Goal: Transaction & Acquisition: Purchase product/service

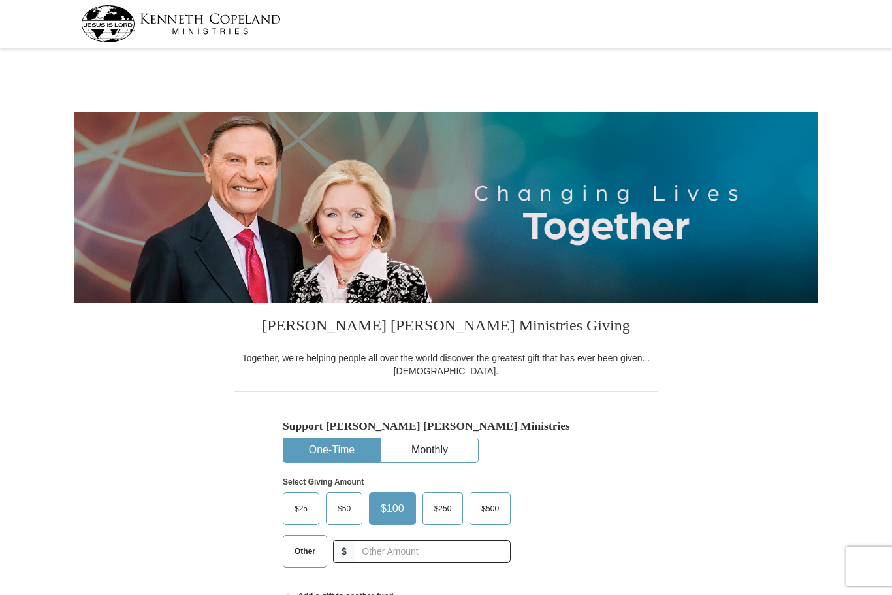
select select "OK"
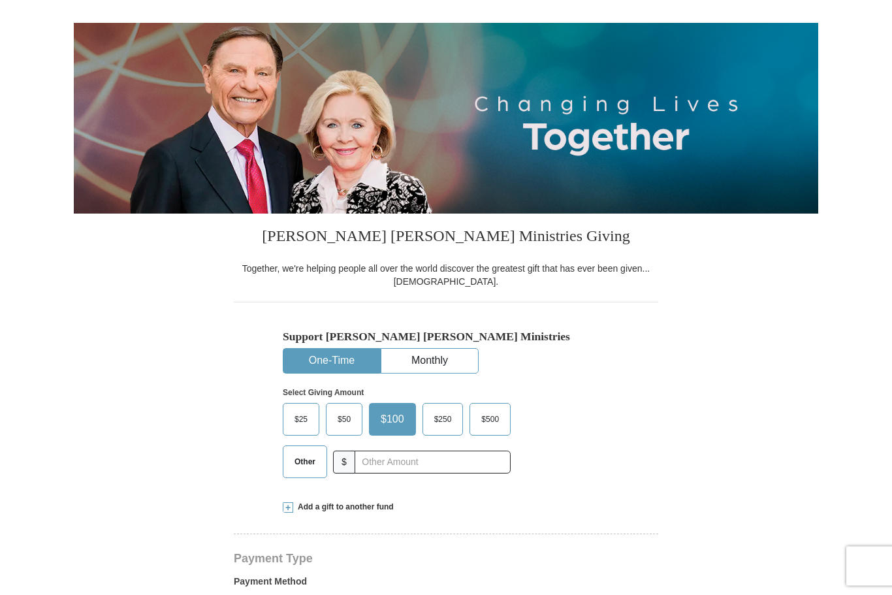
scroll to position [92, 0]
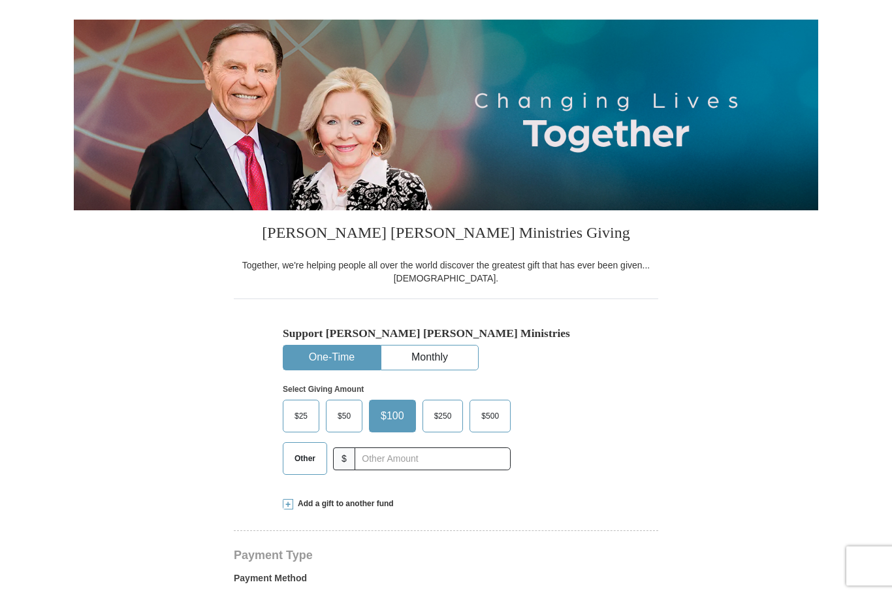
click at [342, 413] on span "$50" at bounding box center [344, 417] width 26 height 20
click at [0, 0] on input "$50" at bounding box center [0, 0] width 0 height 0
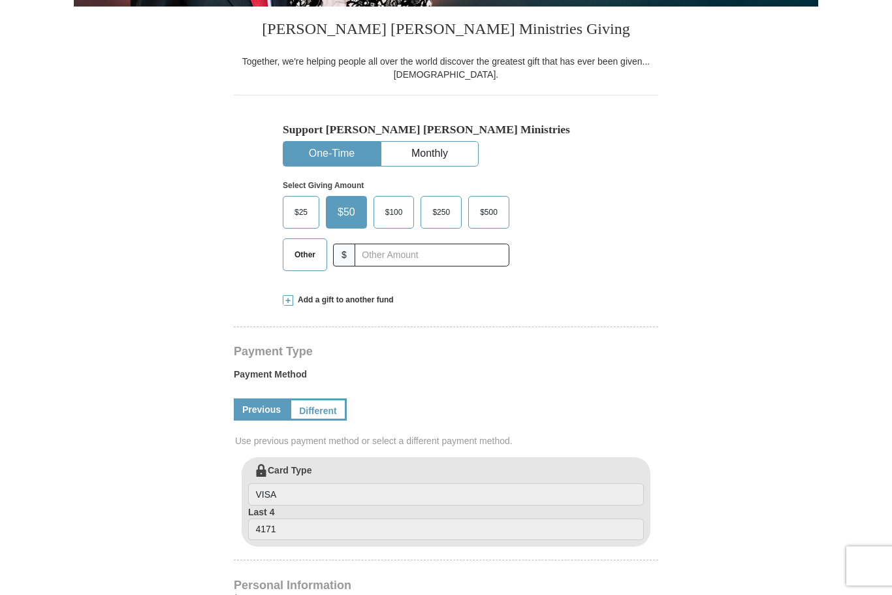
scroll to position [296, 0]
click at [315, 412] on link "Different" at bounding box center [317, 410] width 57 height 22
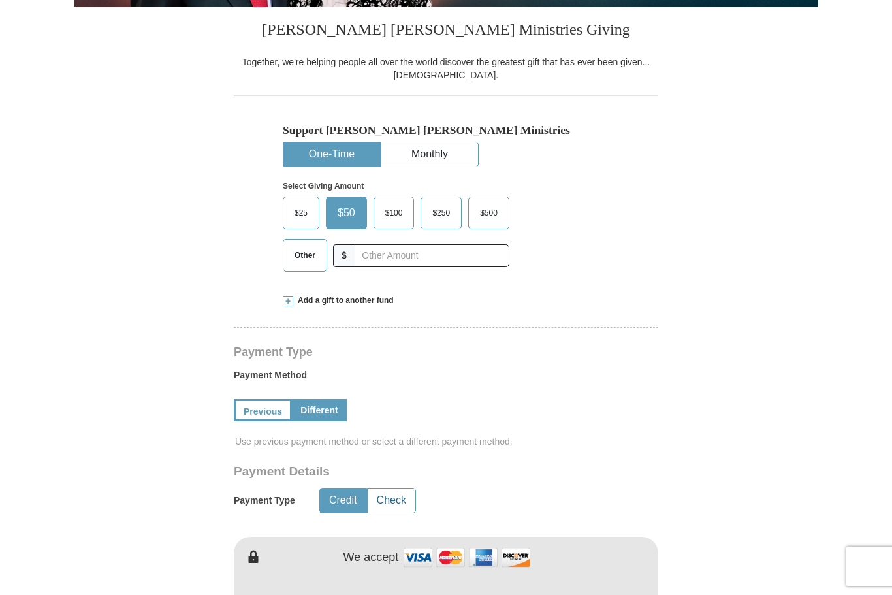
click at [395, 494] on button "Check" at bounding box center [392, 501] width 48 height 24
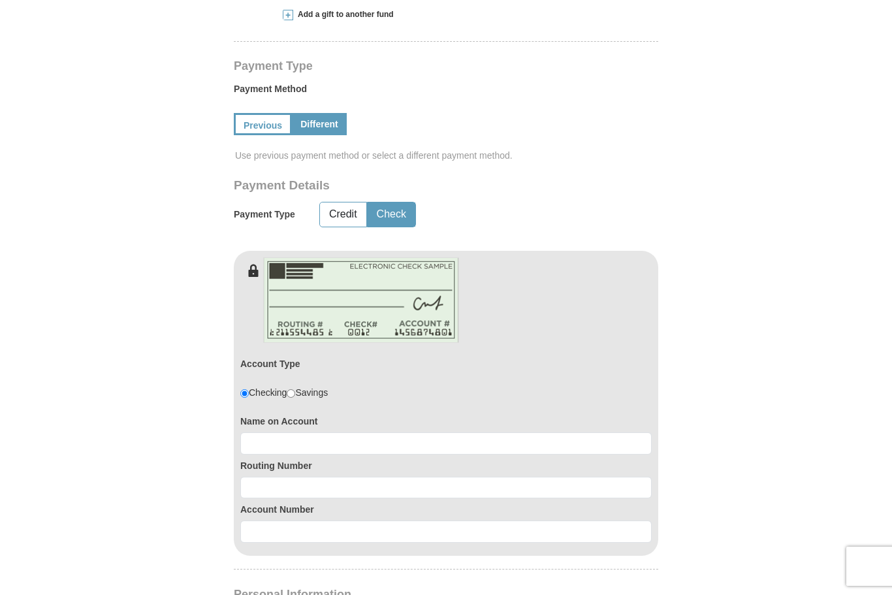
scroll to position [580, 0]
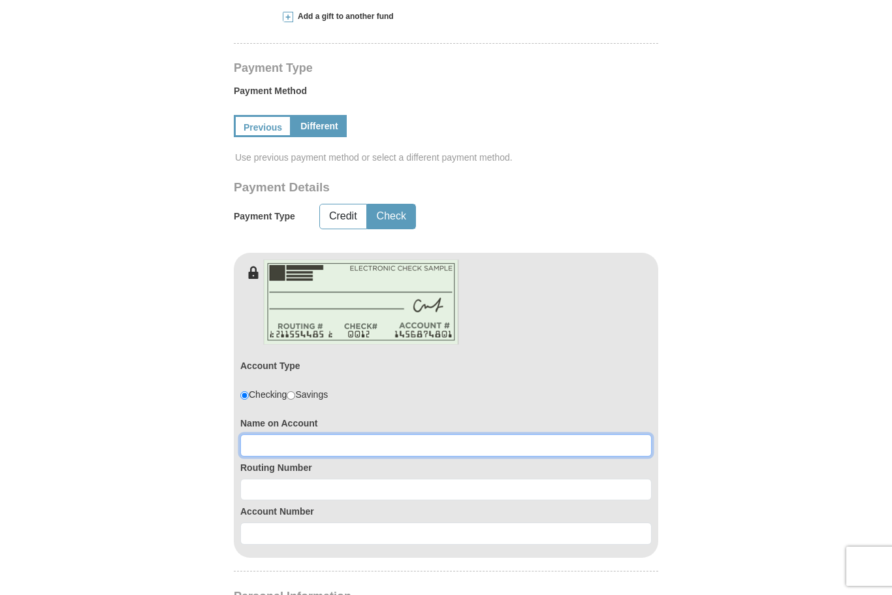
click at [340, 451] on input at bounding box center [445, 445] width 411 height 22
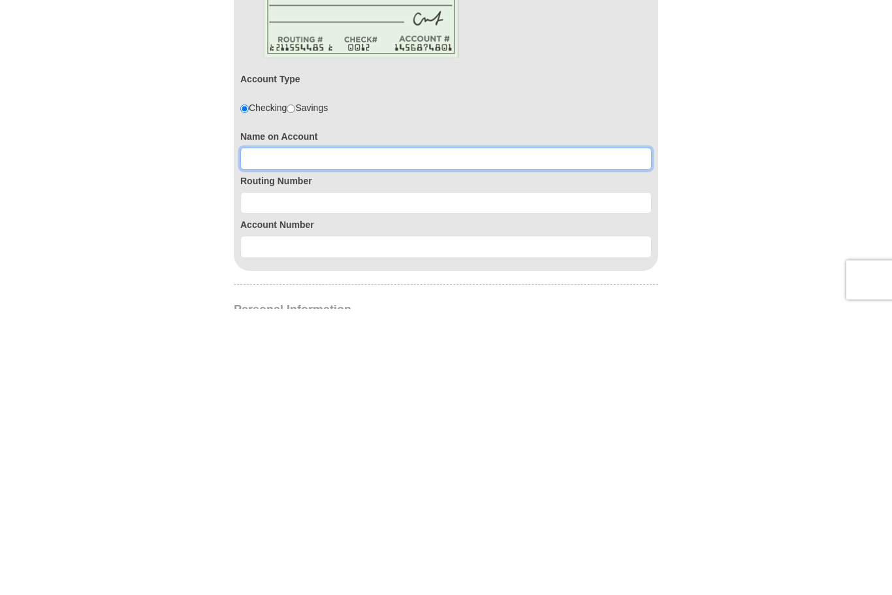
type input "[PERSON_NAME]"
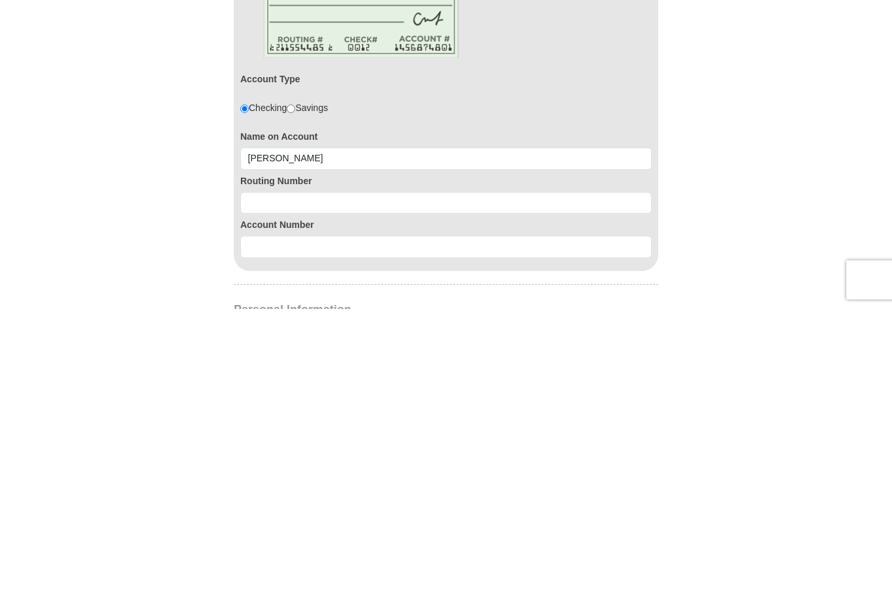
scroll to position [867, 0]
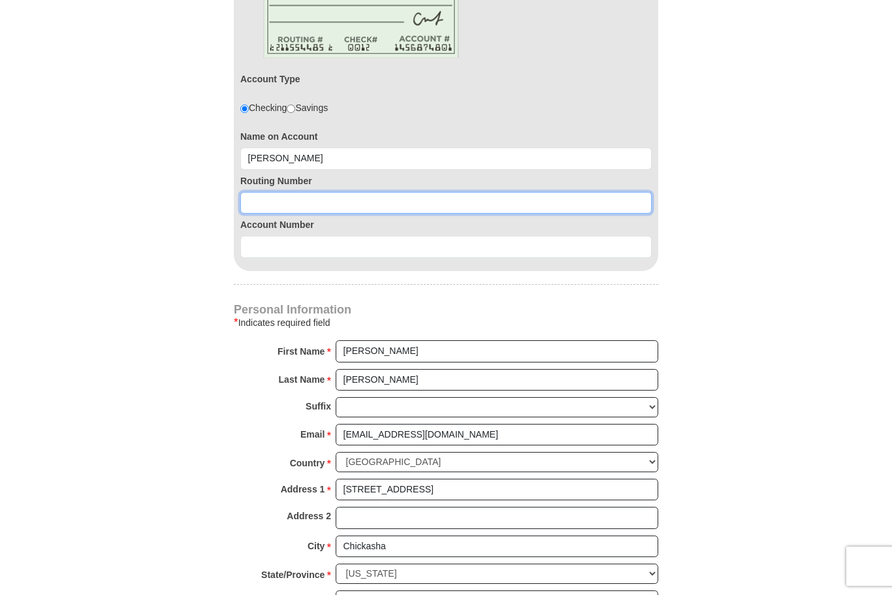
click at [361, 204] on input at bounding box center [445, 203] width 411 height 22
type input "303085421"
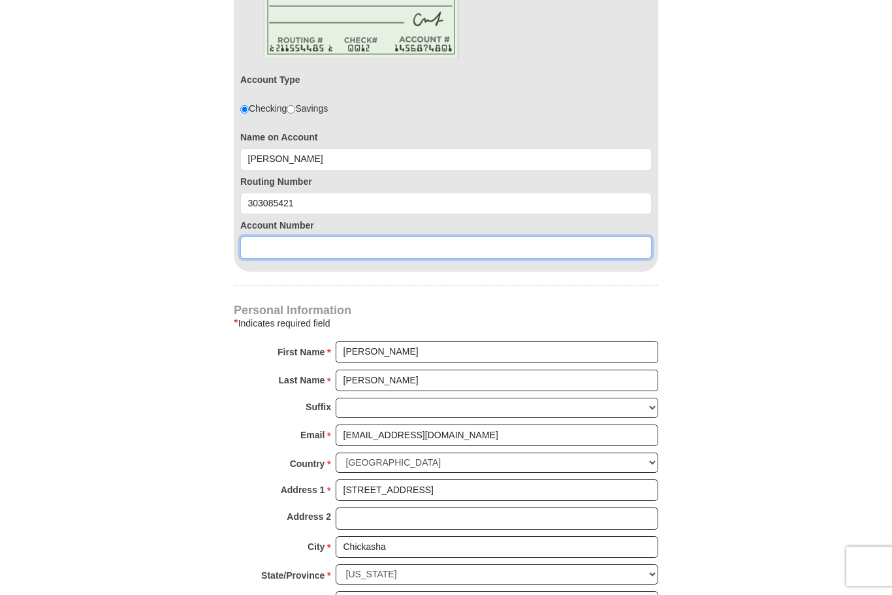
click at [307, 251] on input at bounding box center [445, 247] width 411 height 22
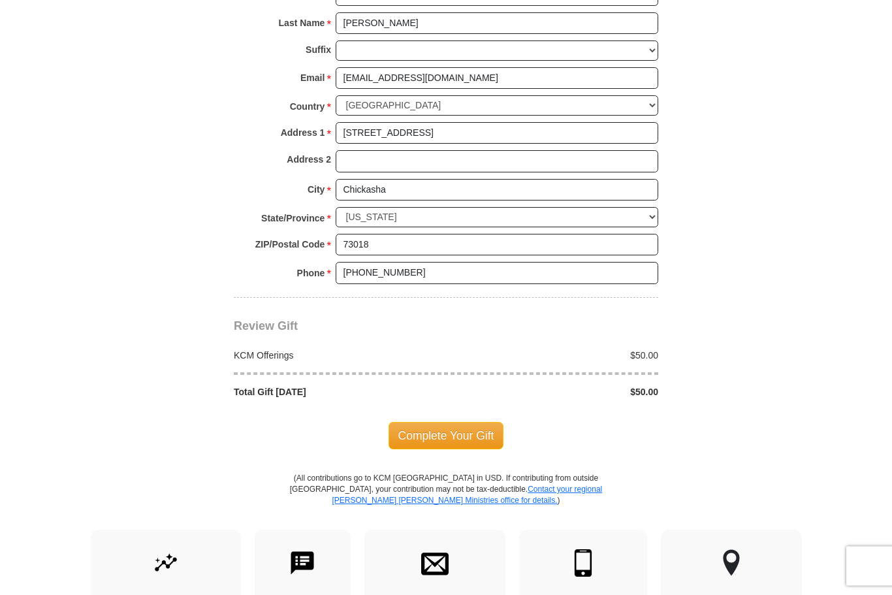
scroll to position [1225, 0]
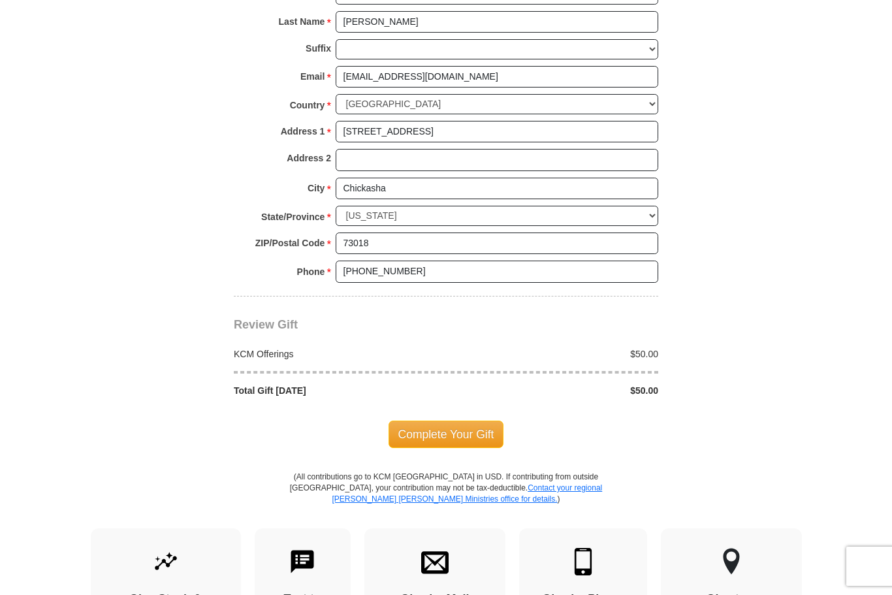
type input "124593"
click at [447, 422] on span "Complete Your Gift" at bounding box center [447, 434] width 116 height 27
